Goal: Transaction & Acquisition: Download file/media

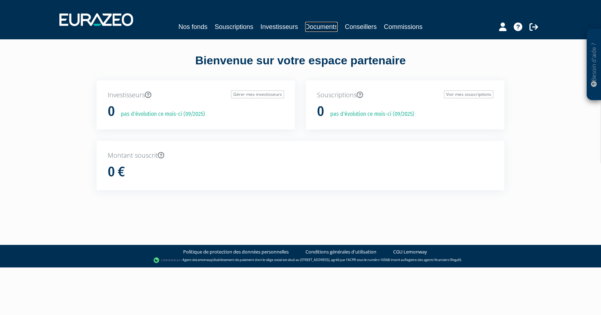
click at [318, 26] on link "Documents" at bounding box center [321, 27] width 33 height 10
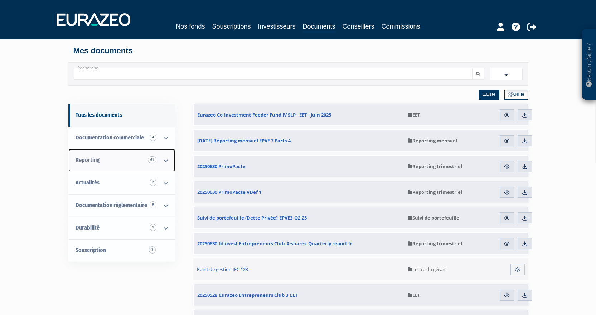
click at [97, 158] on span "Reporting 61" at bounding box center [87, 160] width 24 height 7
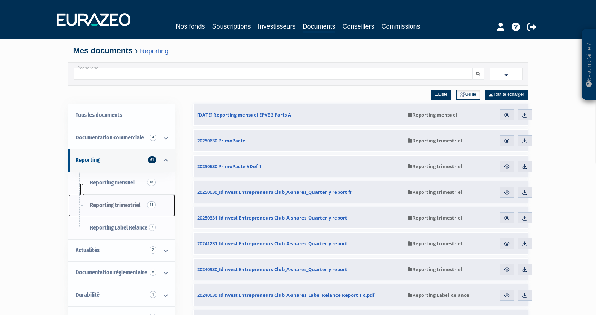
click at [133, 204] on span "Reporting trimestriel 14" at bounding box center [115, 205] width 50 height 7
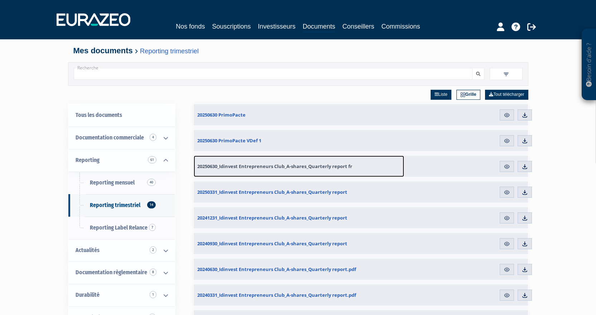
click at [260, 167] on span "20250630_Idinvest Entrepreneurs Club_A-shares_Quarterly report fr" at bounding box center [274, 166] width 155 height 6
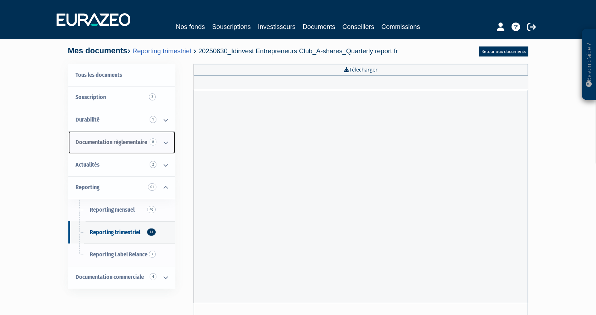
click at [164, 142] on icon at bounding box center [165, 143] width 19 height 22
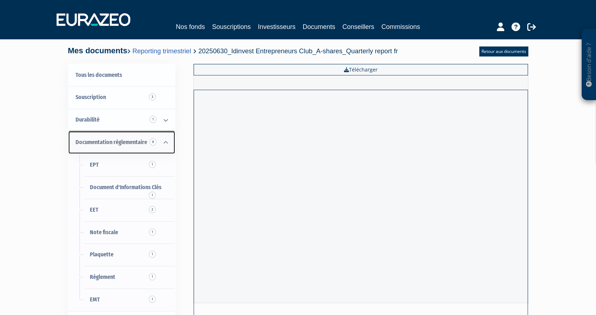
click at [164, 142] on icon at bounding box center [165, 143] width 19 height 22
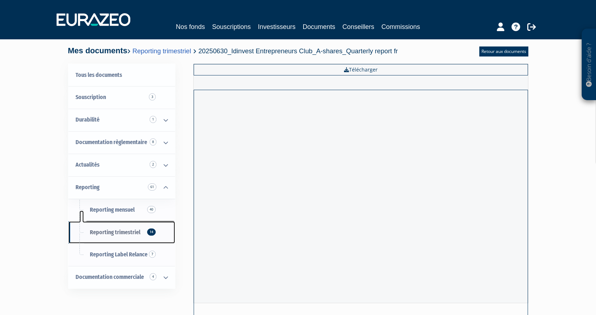
click at [109, 235] on span "Reporting trimestriel 14" at bounding box center [115, 232] width 50 height 7
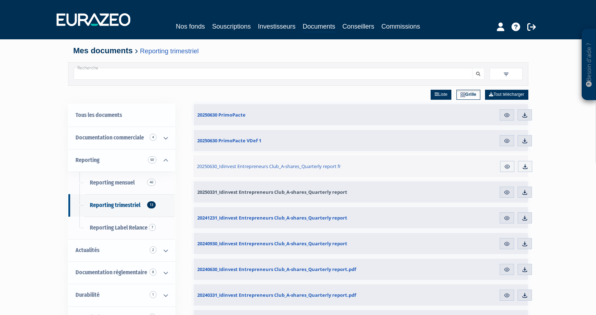
scroll to position [36, 0]
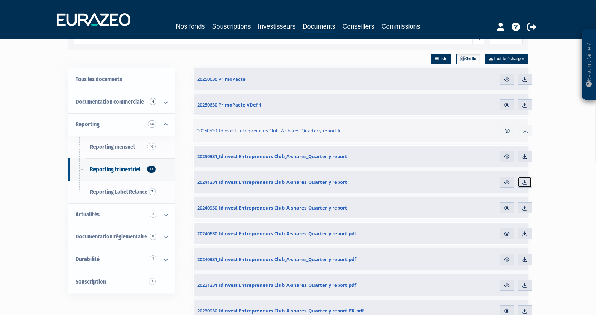
click at [524, 182] on img at bounding box center [524, 182] width 6 height 6
click at [530, 209] on link "Télécharger" at bounding box center [524, 207] width 14 height 11
click at [525, 260] on img at bounding box center [524, 259] width 6 height 6
click at [522, 233] on img at bounding box center [524, 234] width 6 height 6
